Goal: Check status: Check status

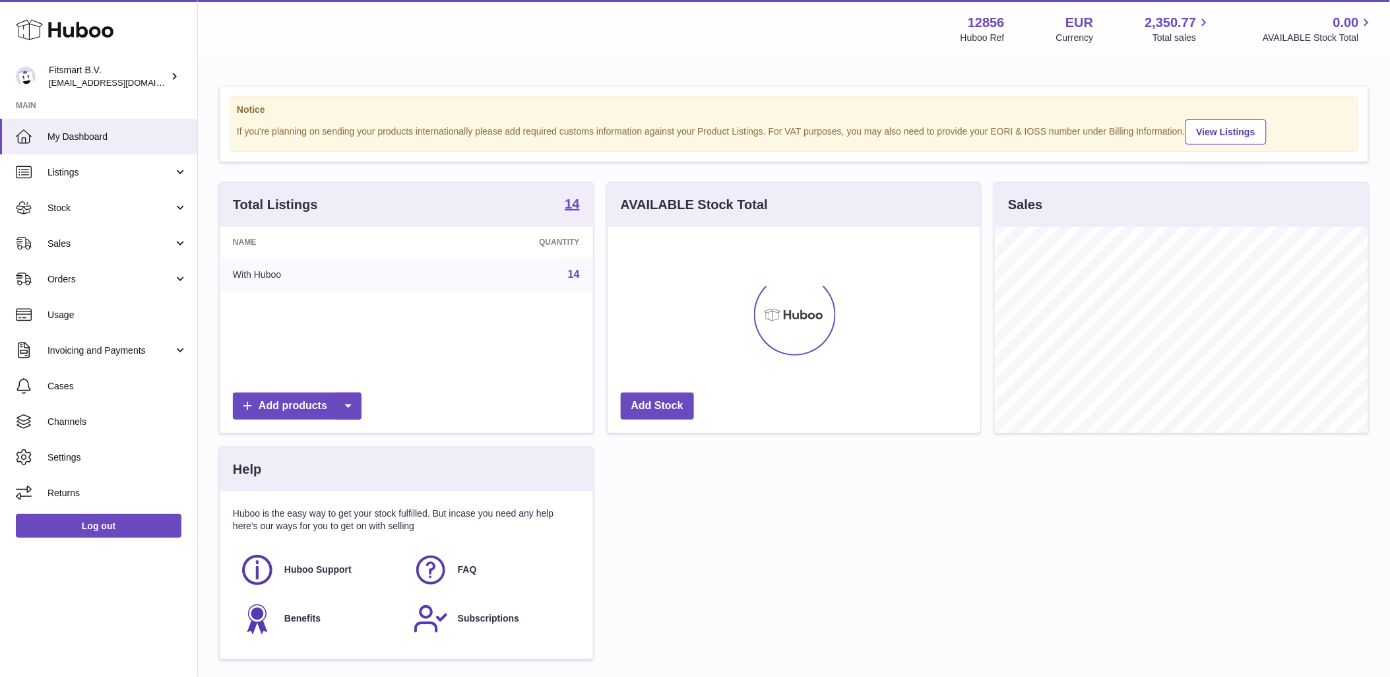
scroll to position [206, 373]
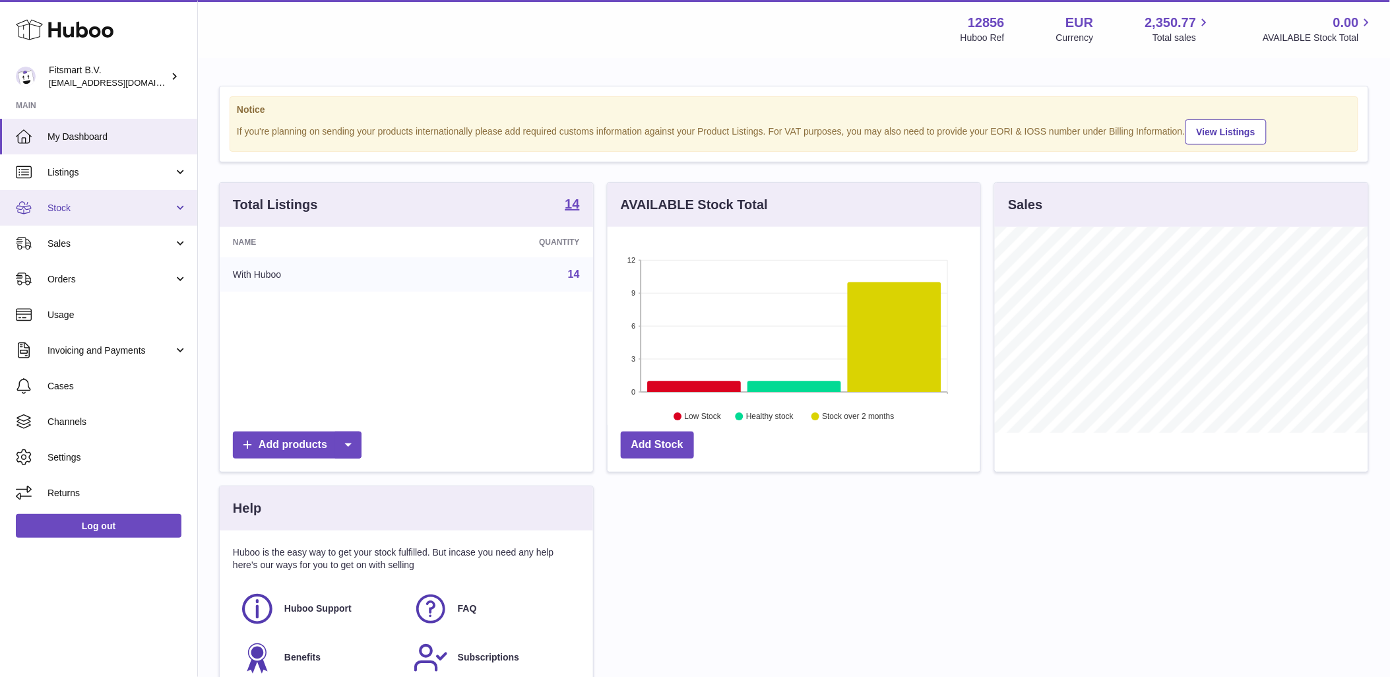
click at [126, 222] on link "Stock" at bounding box center [98, 208] width 197 height 36
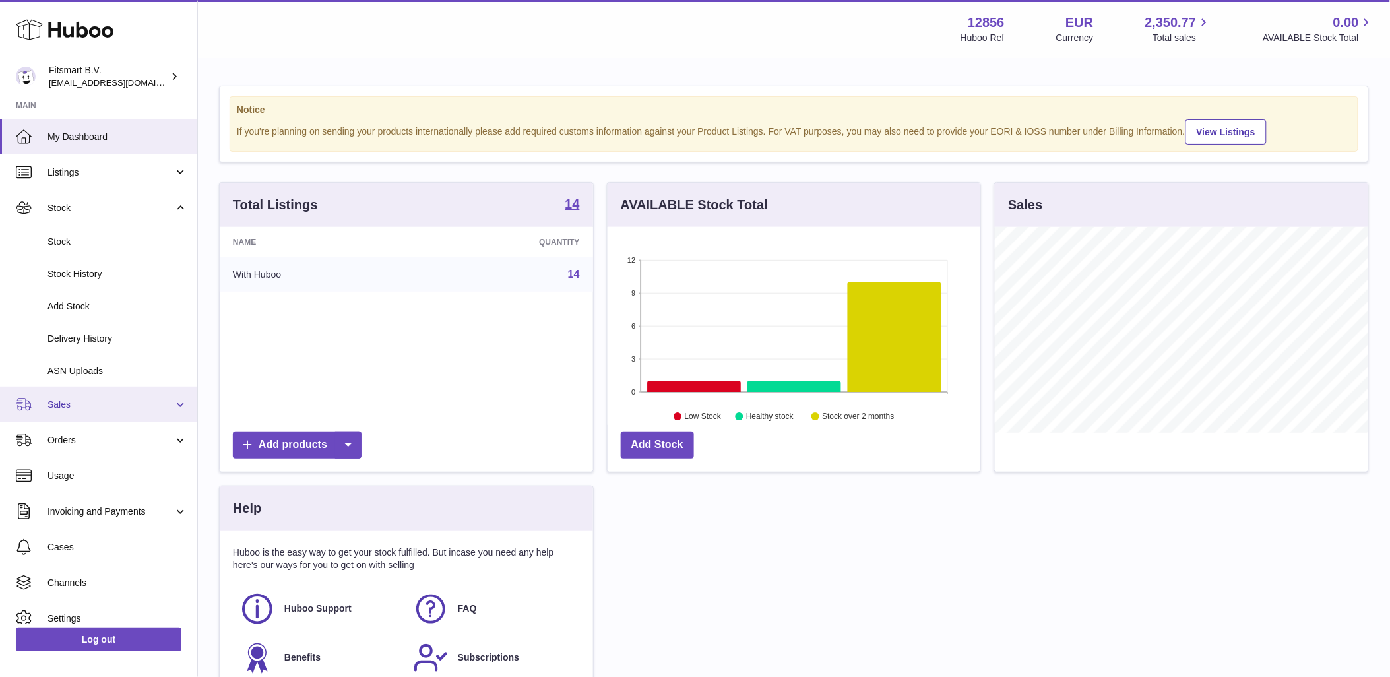
click at [113, 401] on span "Sales" at bounding box center [111, 405] width 126 height 13
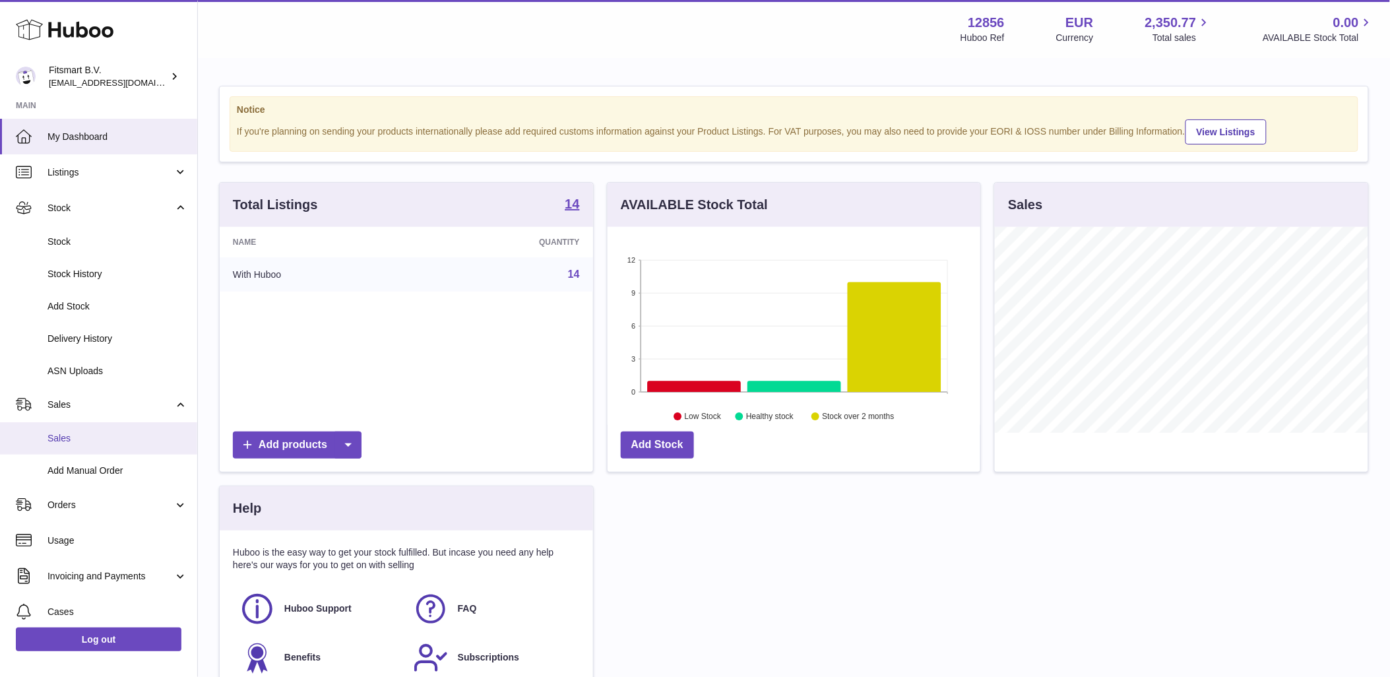
click at [117, 443] on span "Sales" at bounding box center [118, 438] width 140 height 13
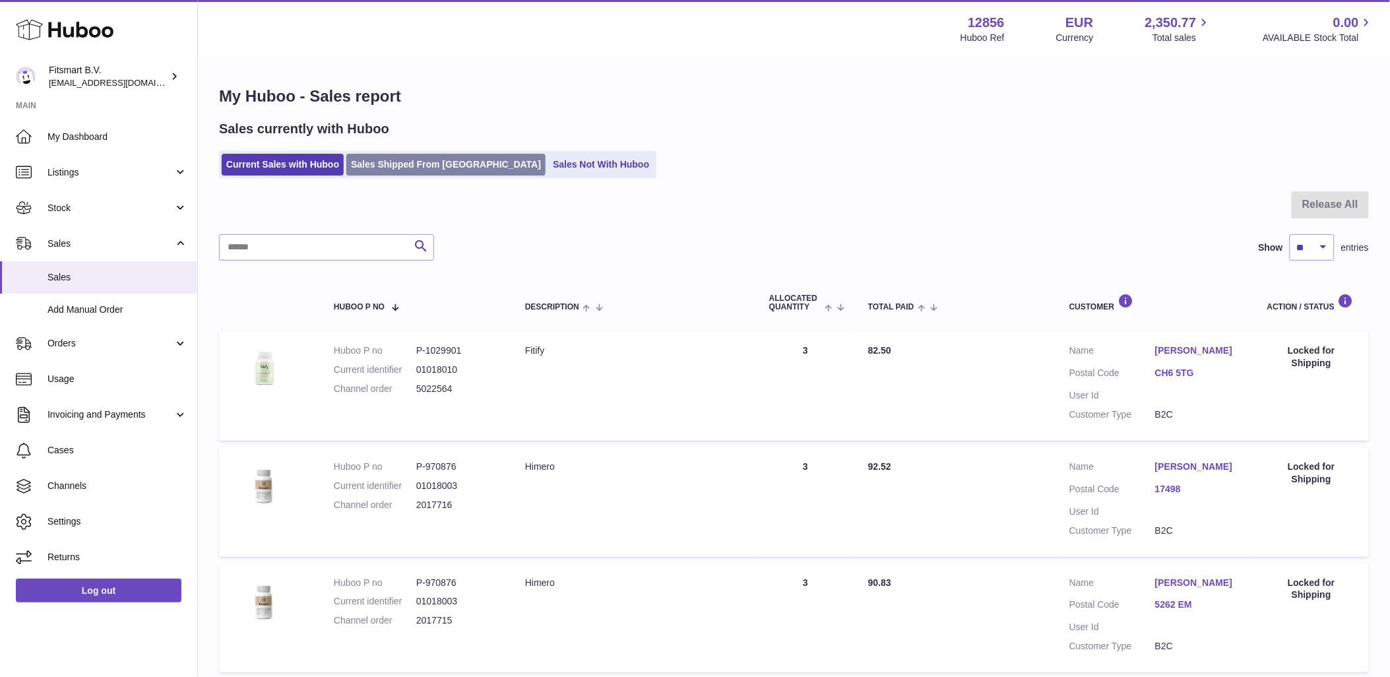
click at [384, 161] on link "Sales Shipped From Huboo" at bounding box center [445, 165] width 199 height 22
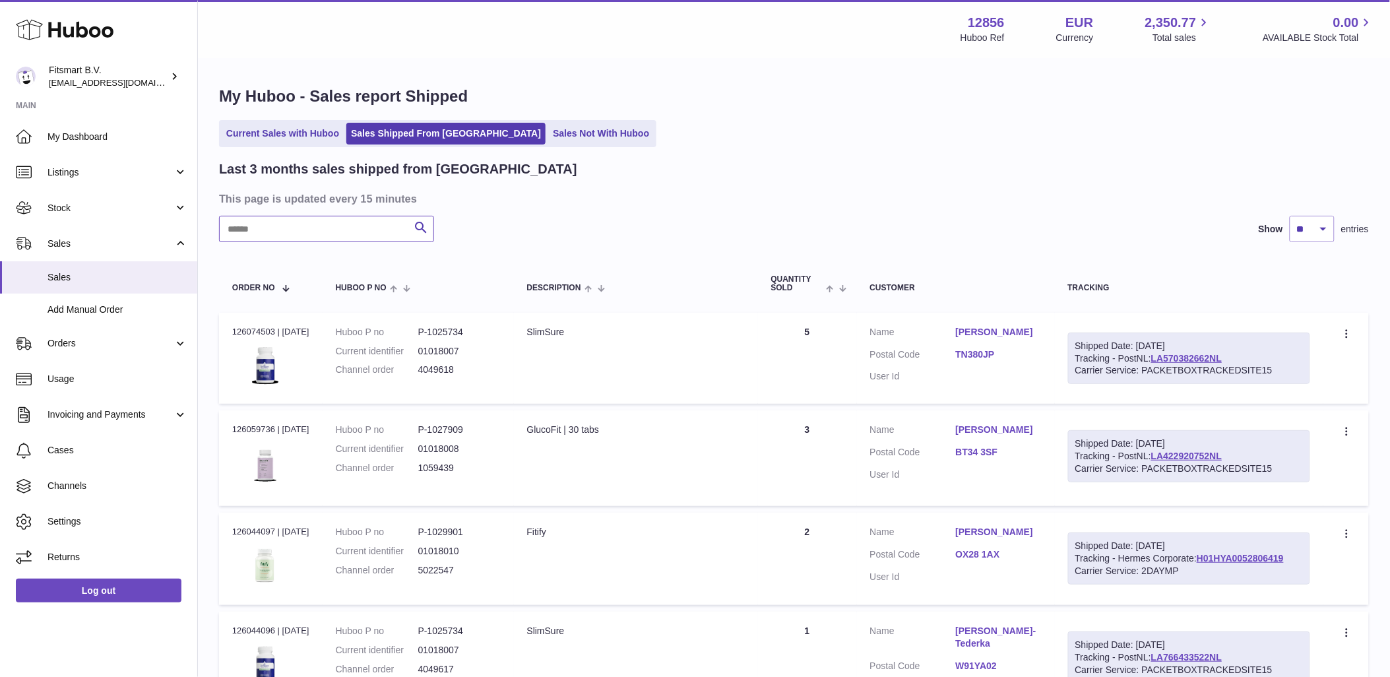
click at [324, 240] on input "text" at bounding box center [326, 229] width 215 height 26
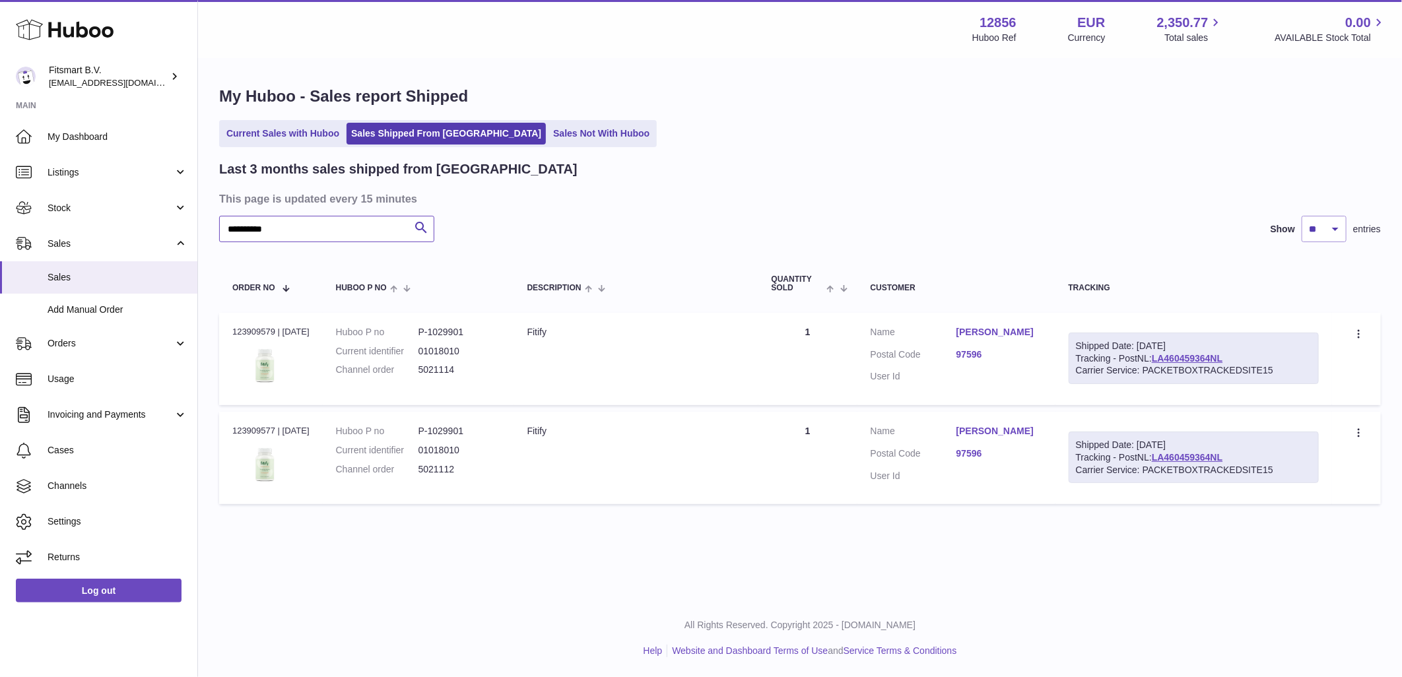
type input "**********"
click at [439, 469] on dd "5021112" at bounding box center [459, 469] width 82 height 13
copy dd "5021112"
click at [236, 315] on td "Order no 123909579 | [DATE]" at bounding box center [271, 359] width 104 height 92
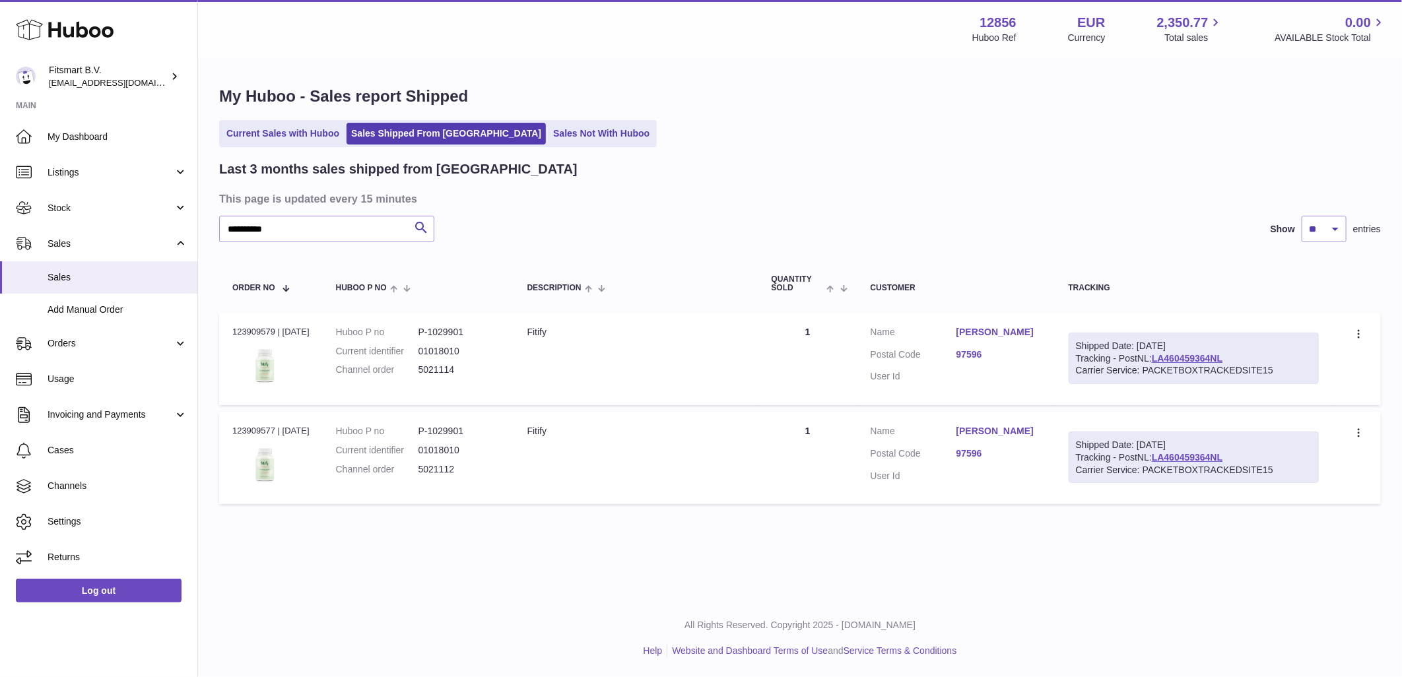
click at [242, 329] on div "Order no 123909579 | [DATE]" at bounding box center [270, 332] width 77 height 12
copy div "123909579"
